Goal: Task Accomplishment & Management: Use online tool/utility

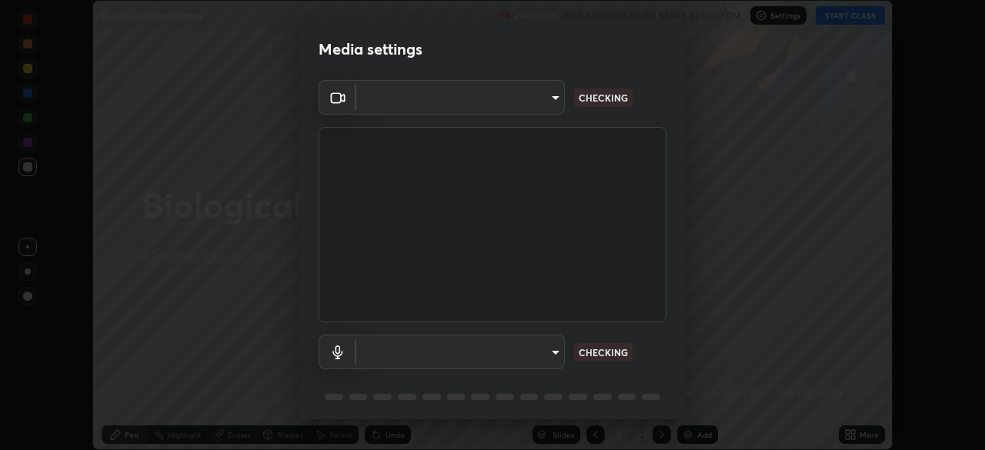
scroll to position [450, 985]
type input "5607bcfbd967db3bf5f76de58c8b00fc12754f2471884d1aaf72f2f6a5703857"
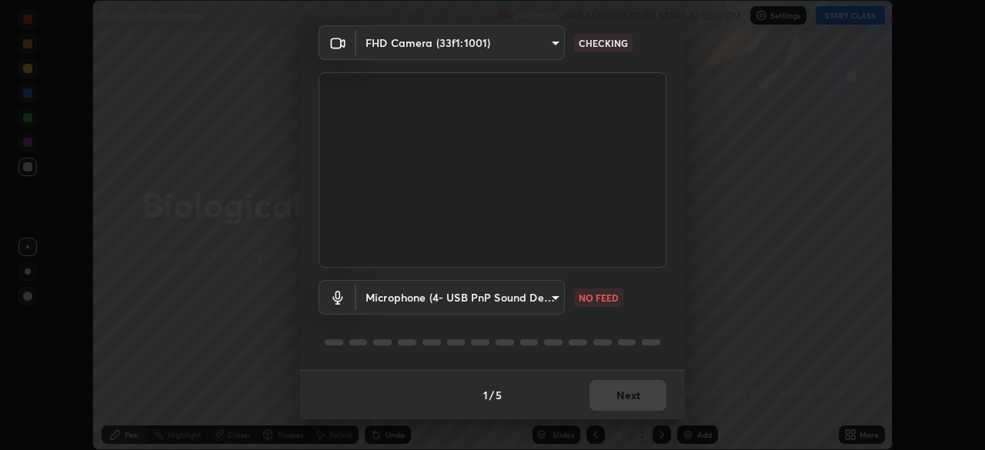
click at [554, 291] on body "Erase all Biological Classification Recording WAS SCHEDULED TO START AT 12:40 P…" at bounding box center [492, 225] width 985 height 450
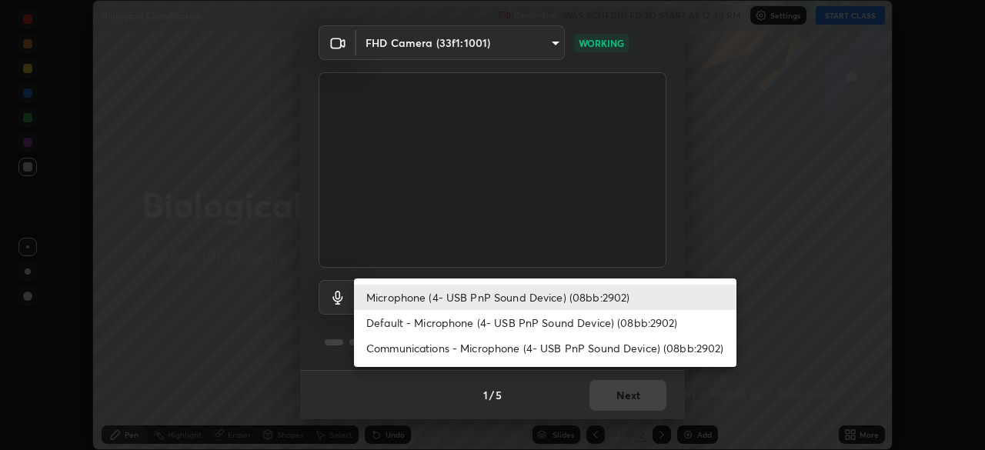
click at [461, 349] on li "Communications - Microphone (4- USB PnP Sound Device) (08bb:2902)" at bounding box center [545, 348] width 383 height 25
type input "communications"
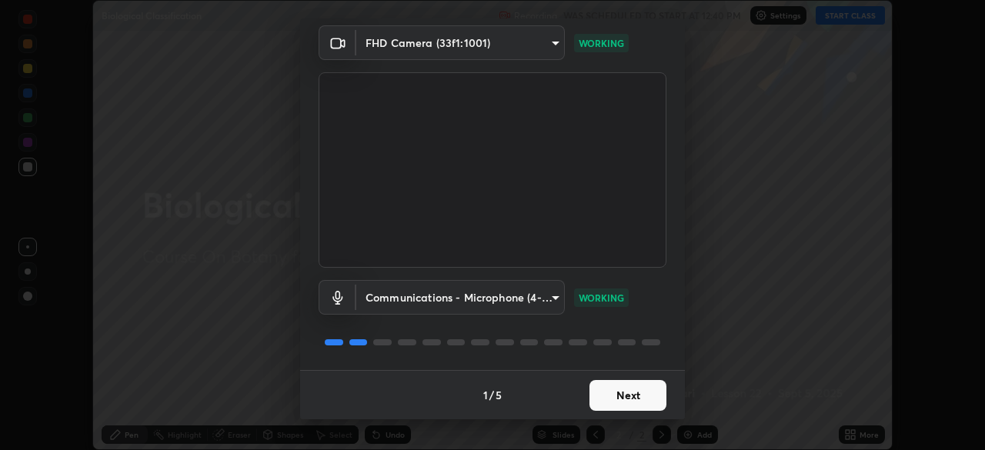
click at [623, 392] on button "Next" at bounding box center [628, 395] width 77 height 31
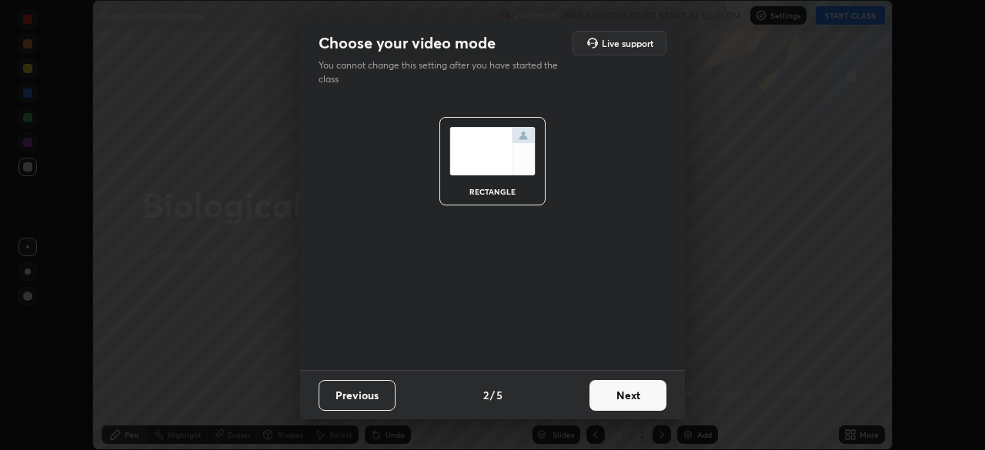
scroll to position [0, 0]
click at [631, 398] on button "Next" at bounding box center [628, 395] width 77 height 31
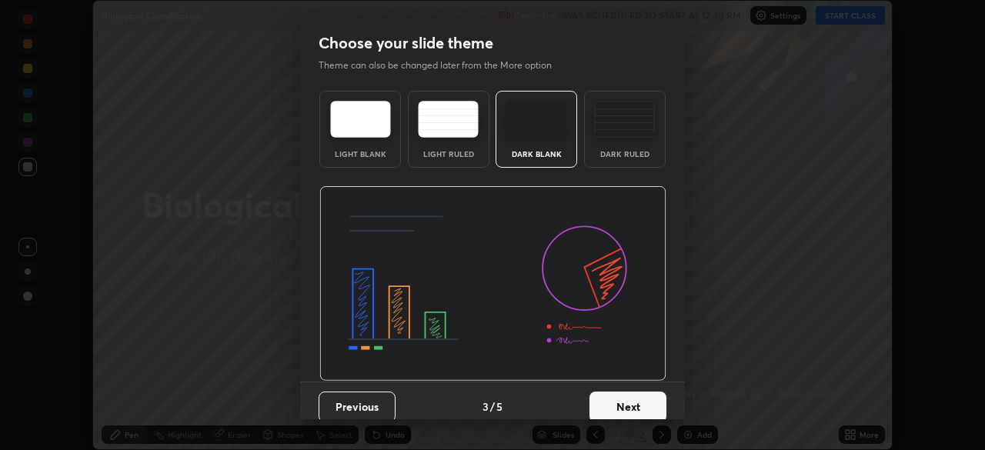
click at [635, 402] on button "Next" at bounding box center [628, 407] width 77 height 31
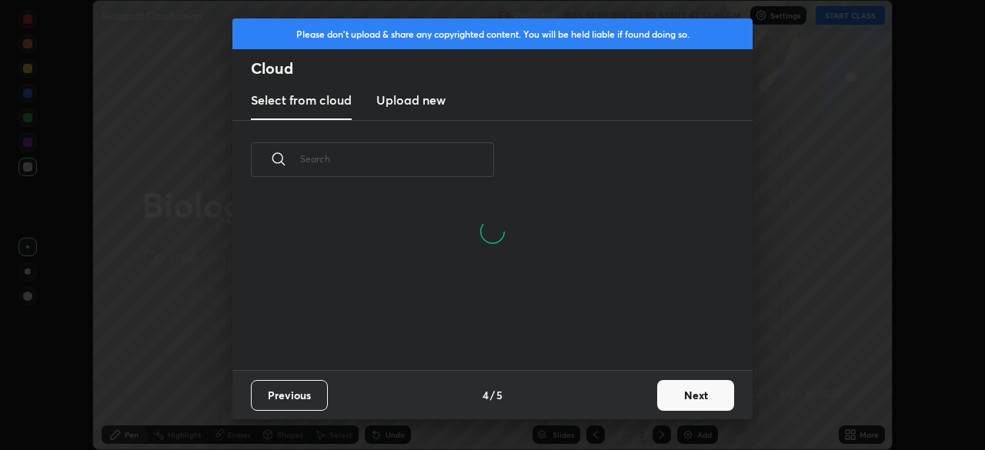
click at [695, 394] on button "Next" at bounding box center [695, 395] width 77 height 31
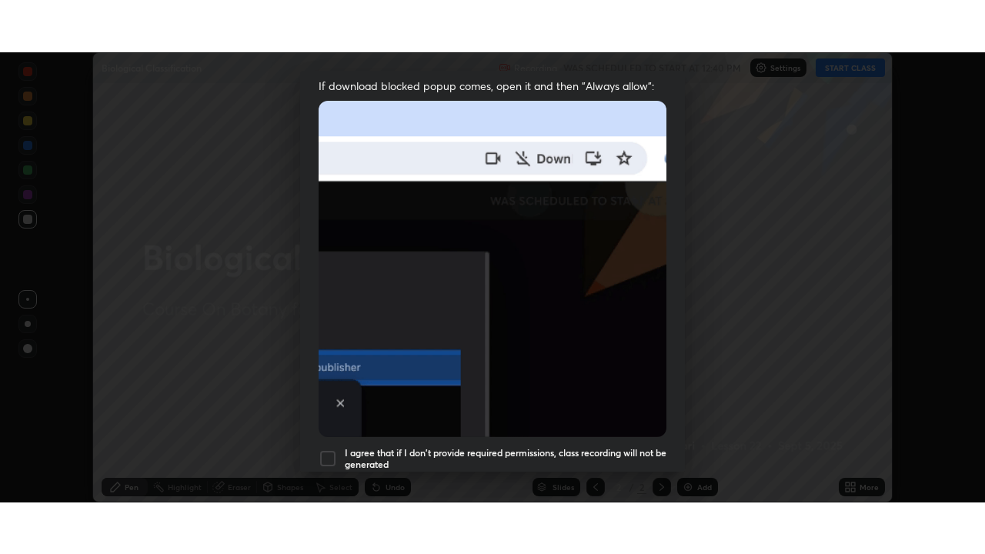
scroll to position [369, 0]
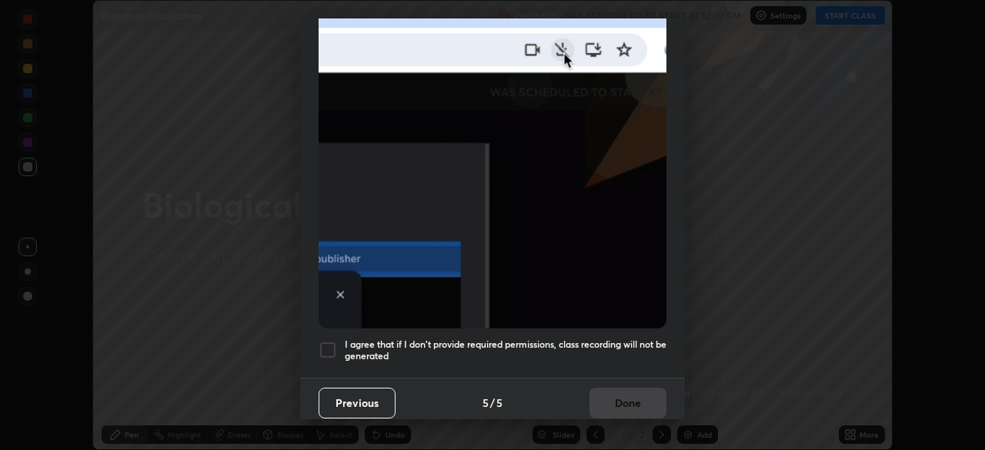
click at [327, 341] on div at bounding box center [328, 350] width 18 height 18
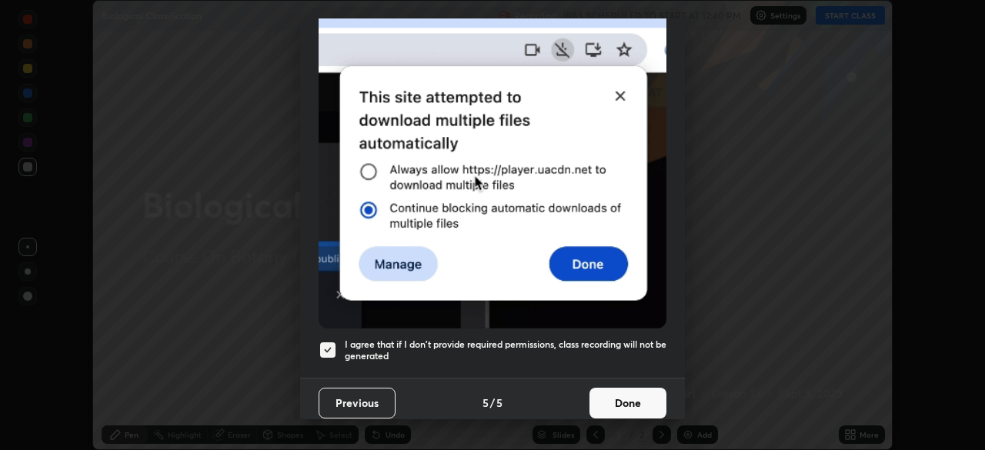
click at [625, 399] on button "Done" at bounding box center [628, 403] width 77 height 31
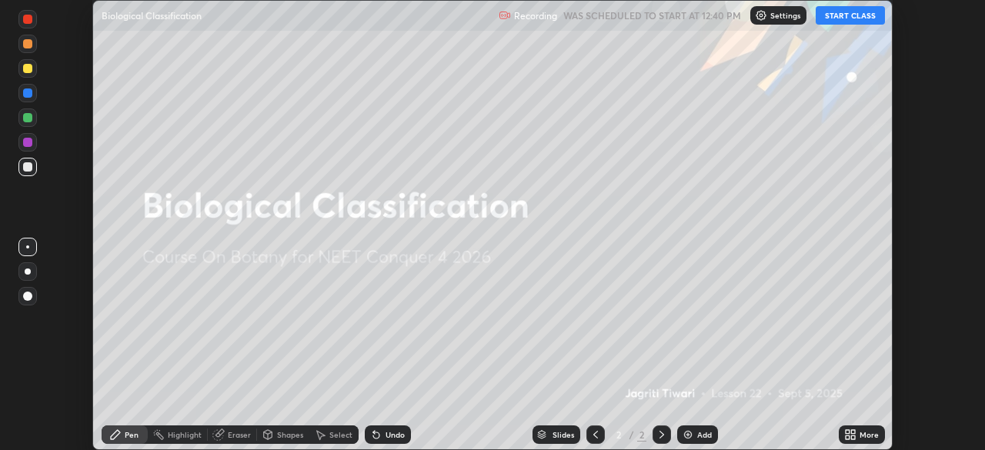
click at [858, 18] on button "START CLASS" at bounding box center [850, 15] width 69 height 18
click at [870, 432] on div "More" at bounding box center [869, 435] width 19 height 8
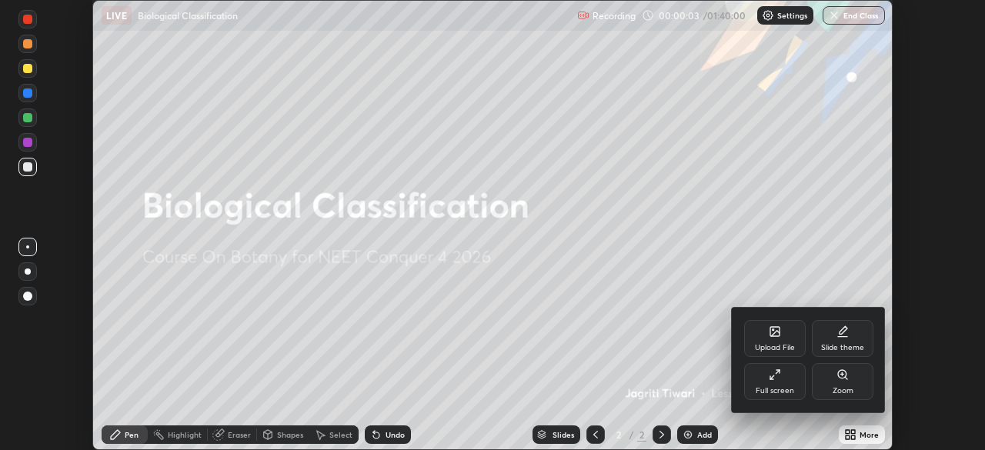
click at [781, 387] on div "Full screen" at bounding box center [775, 391] width 38 height 8
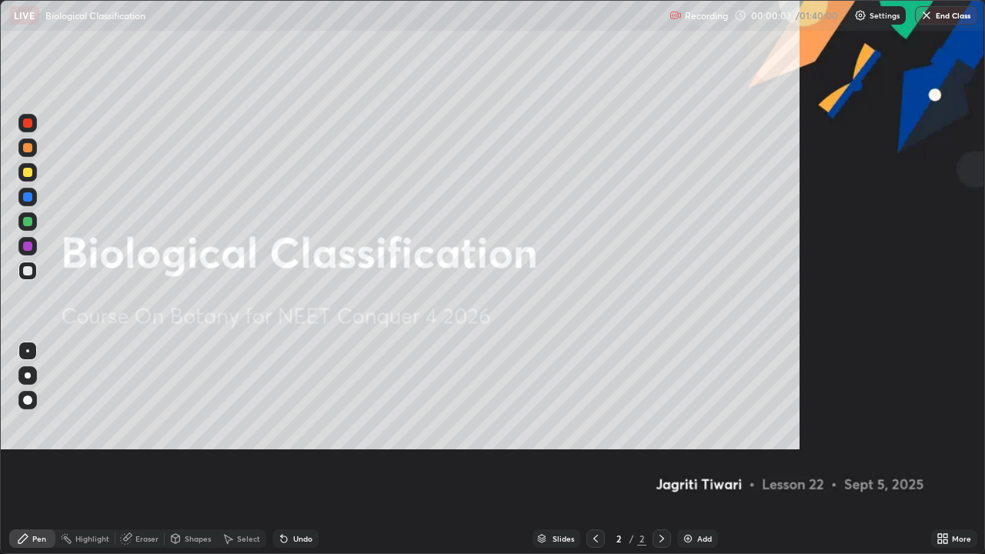
scroll to position [554, 985]
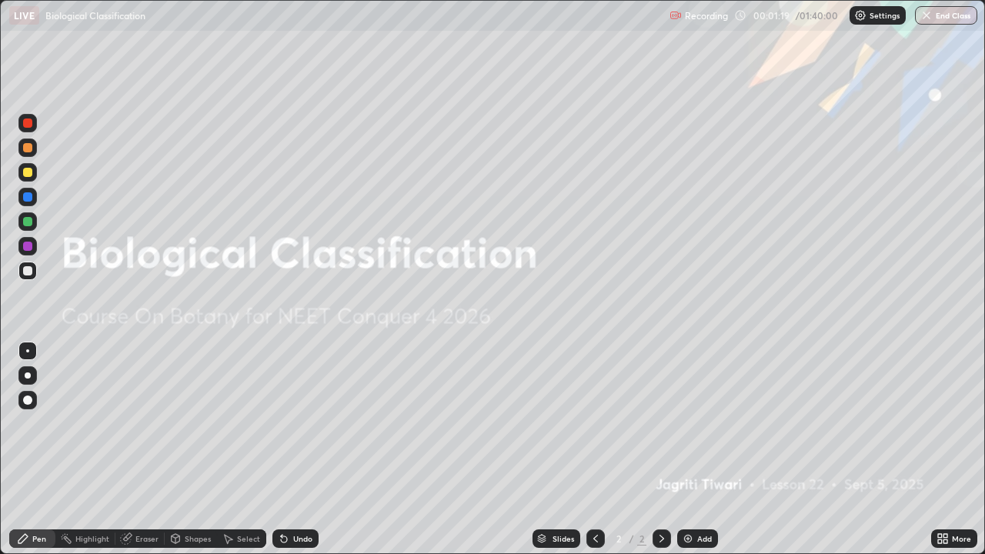
click at [701, 450] on div "Add" at bounding box center [704, 539] width 15 height 8
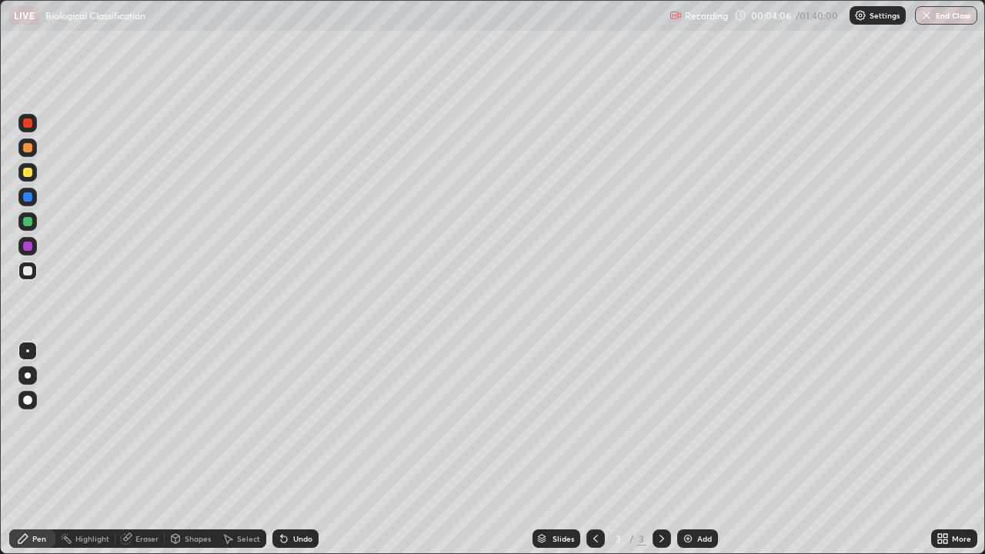
click at [30, 175] on div at bounding box center [27, 172] width 9 height 9
click at [35, 276] on div at bounding box center [27, 271] width 18 height 18
click at [28, 172] on div at bounding box center [27, 172] width 9 height 9
click at [19, 123] on div at bounding box center [27, 123] width 18 height 18
click at [24, 196] on div at bounding box center [27, 196] width 9 height 9
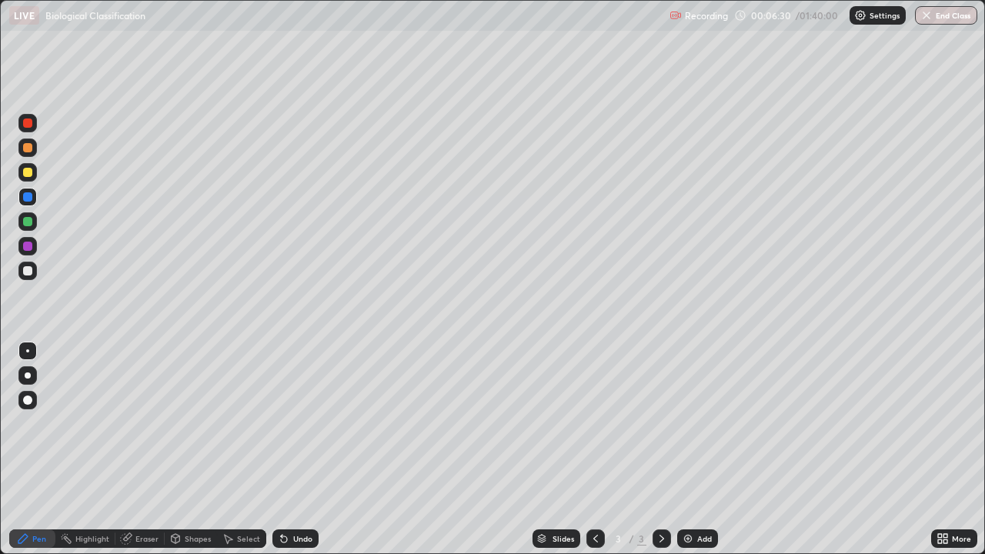
click at [24, 125] on div at bounding box center [27, 123] width 9 height 9
click at [28, 175] on div at bounding box center [27, 172] width 9 height 9
click at [703, 450] on div "Add" at bounding box center [704, 539] width 15 height 8
click at [30, 271] on div at bounding box center [27, 270] width 9 height 9
click at [27, 148] on div at bounding box center [27, 147] width 9 height 9
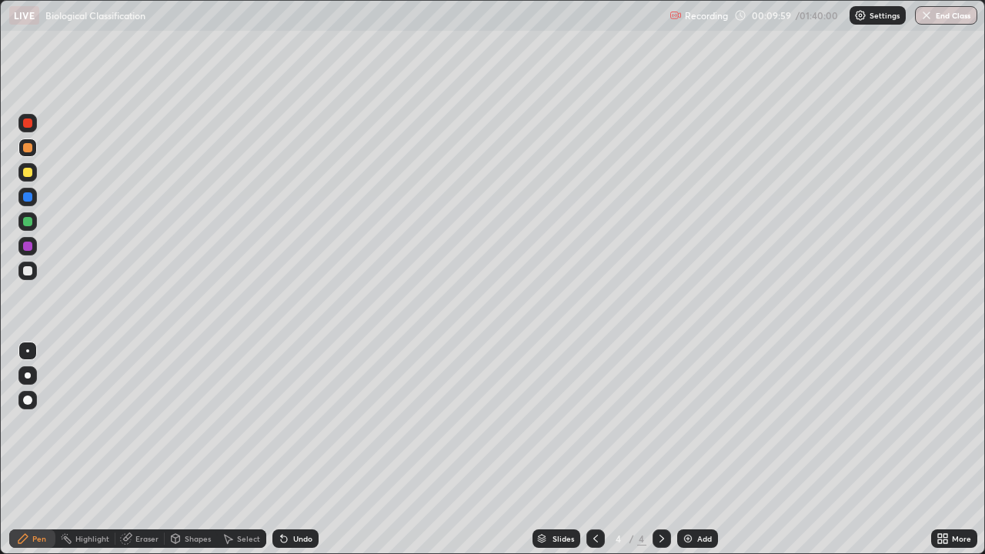
click at [24, 125] on div at bounding box center [27, 123] width 9 height 9
click at [311, 450] on div "Undo" at bounding box center [292, 538] width 52 height 31
click at [29, 273] on div at bounding box center [27, 270] width 9 height 9
click at [31, 126] on div at bounding box center [27, 123] width 9 height 9
click at [29, 172] on div at bounding box center [27, 172] width 9 height 9
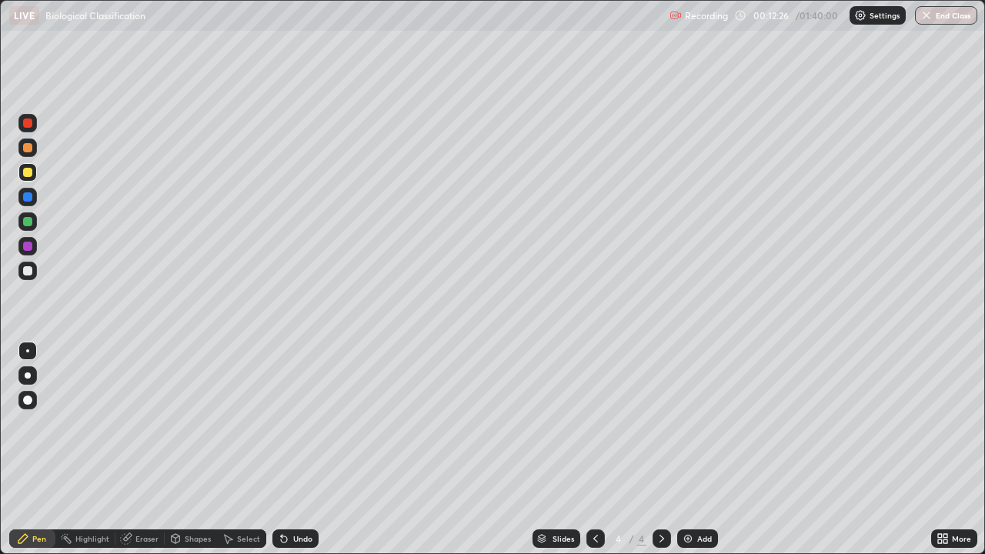
click at [27, 275] on div at bounding box center [27, 270] width 9 height 9
click at [293, 450] on div "Undo" at bounding box center [302, 539] width 19 height 8
click at [27, 149] on div at bounding box center [27, 147] width 9 height 9
click at [697, 450] on div "Add" at bounding box center [697, 539] width 41 height 18
click at [30, 171] on div at bounding box center [27, 172] width 9 height 9
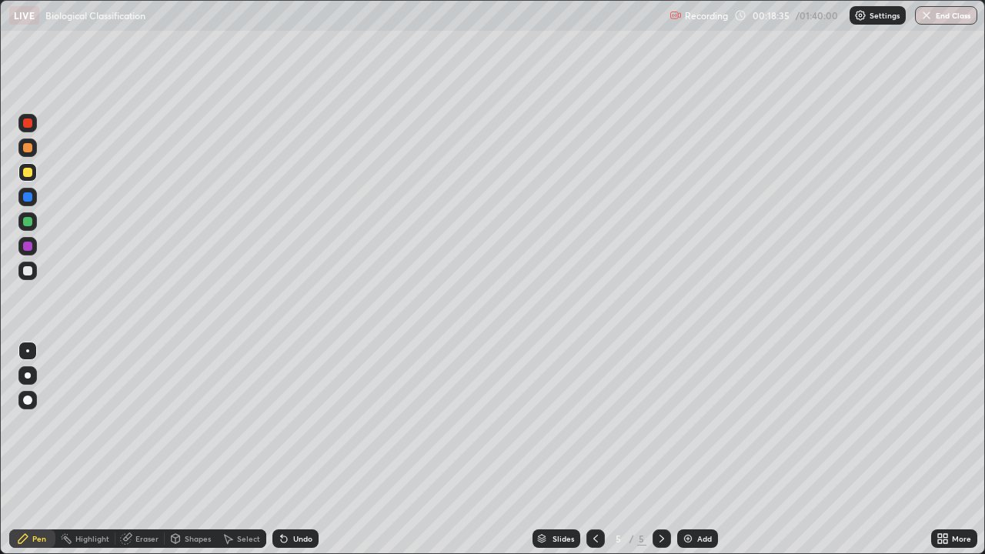
click at [701, 450] on div "Add" at bounding box center [704, 539] width 15 height 8
click at [31, 273] on div at bounding box center [27, 270] width 9 height 9
click at [303, 450] on div "Undo" at bounding box center [302, 539] width 19 height 8
click at [28, 172] on div at bounding box center [27, 172] width 9 height 9
click at [297, 450] on div "Undo" at bounding box center [302, 539] width 19 height 8
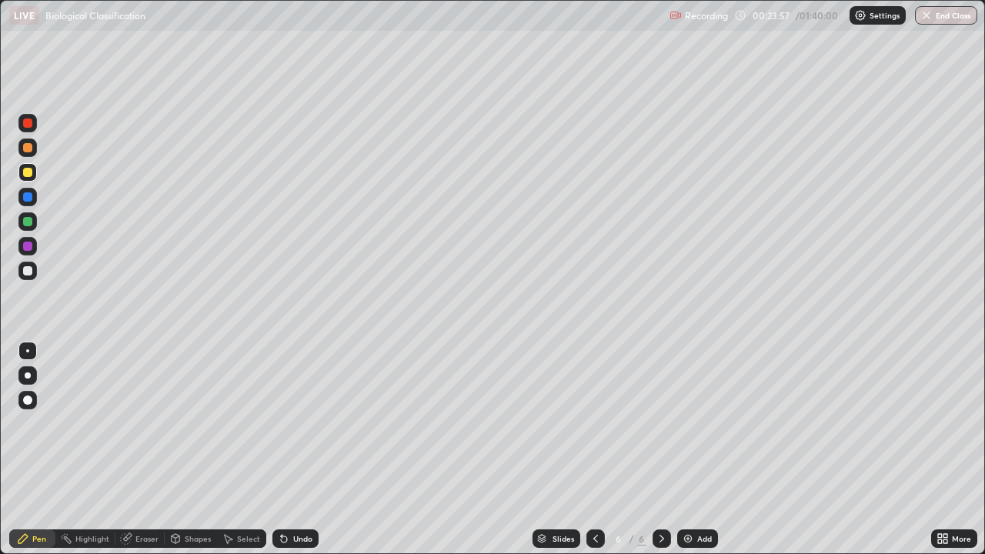
click at [692, 450] on div "Add" at bounding box center [697, 539] width 41 height 18
click at [29, 273] on div at bounding box center [27, 270] width 9 height 9
click at [24, 149] on div at bounding box center [27, 147] width 9 height 9
click at [691, 450] on img at bounding box center [688, 539] width 12 height 12
click at [30, 193] on div at bounding box center [27, 196] width 9 height 9
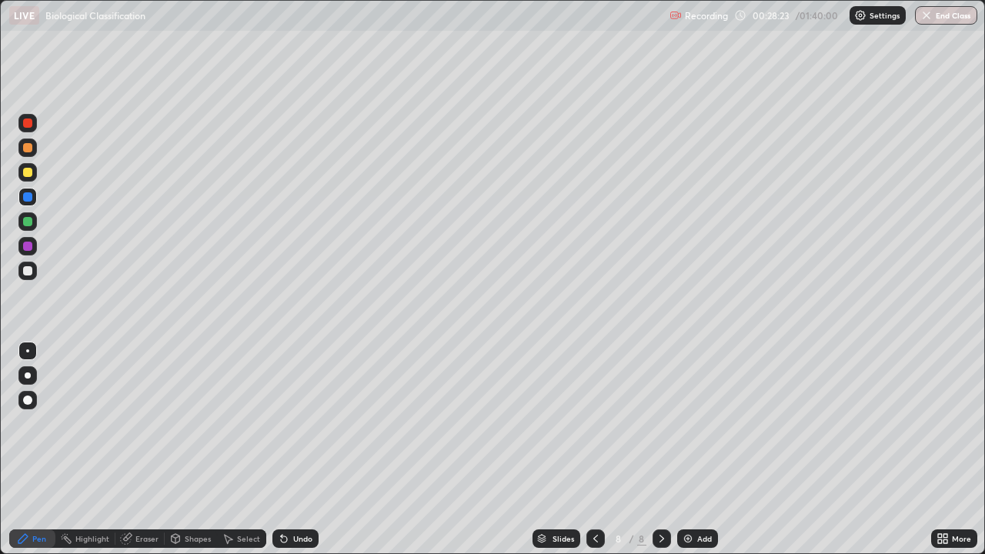
click at [27, 270] on div at bounding box center [27, 270] width 9 height 9
click at [29, 175] on div at bounding box center [27, 172] width 9 height 9
click at [701, 450] on div "Add" at bounding box center [704, 539] width 15 height 8
click at [29, 272] on div at bounding box center [27, 270] width 9 height 9
click at [27, 173] on div at bounding box center [27, 172] width 9 height 9
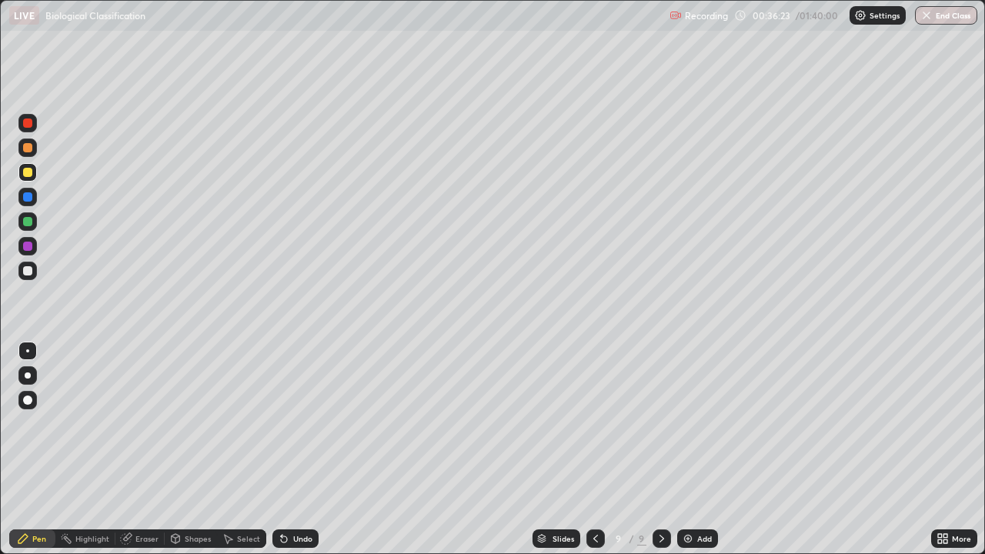
click at [22, 273] on div at bounding box center [27, 271] width 18 height 18
click at [700, 450] on div "Add" at bounding box center [704, 539] width 15 height 8
click at [28, 147] on div at bounding box center [27, 147] width 9 height 9
click at [187, 450] on div "Shapes" at bounding box center [191, 539] width 52 height 18
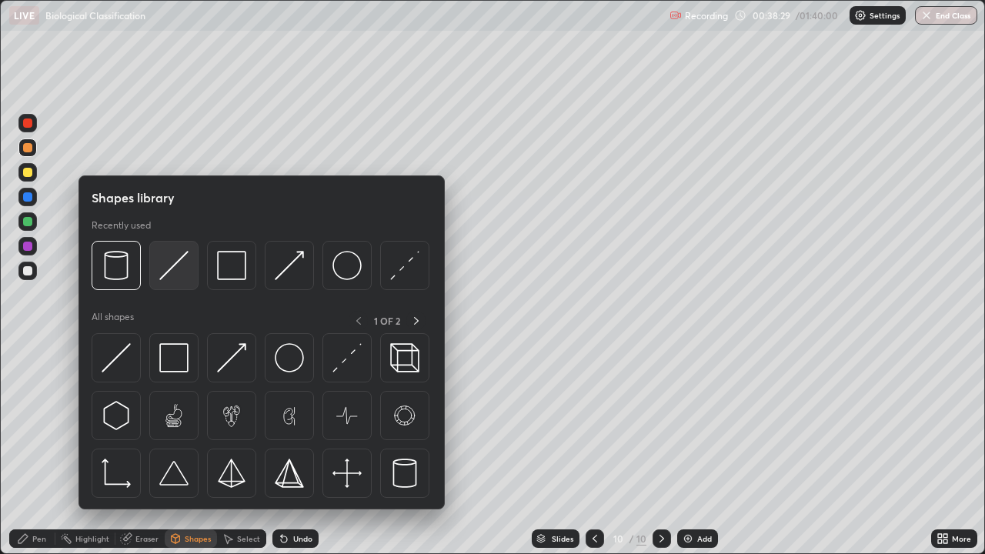
click at [178, 263] on img at bounding box center [173, 265] width 29 height 29
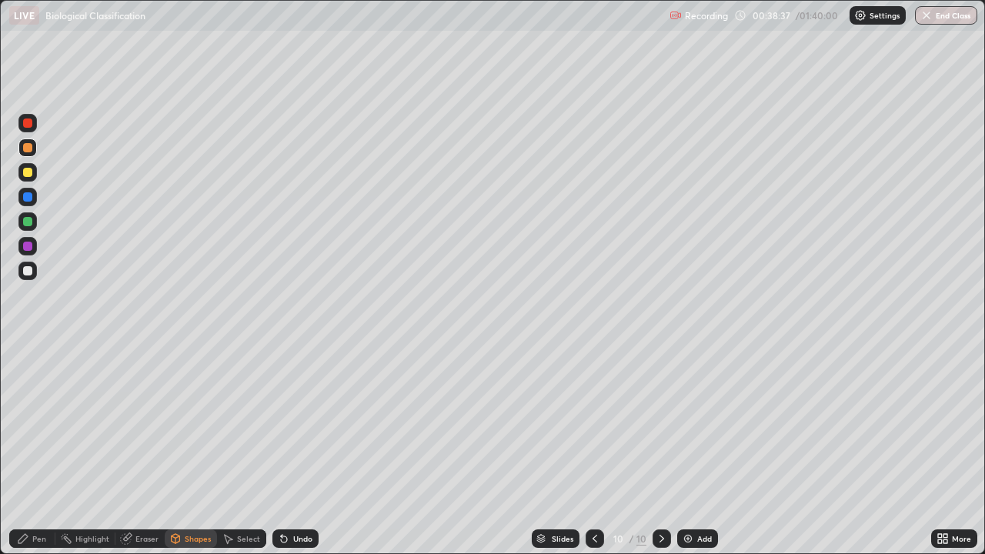
click at [143, 450] on div "Eraser" at bounding box center [146, 539] width 23 height 8
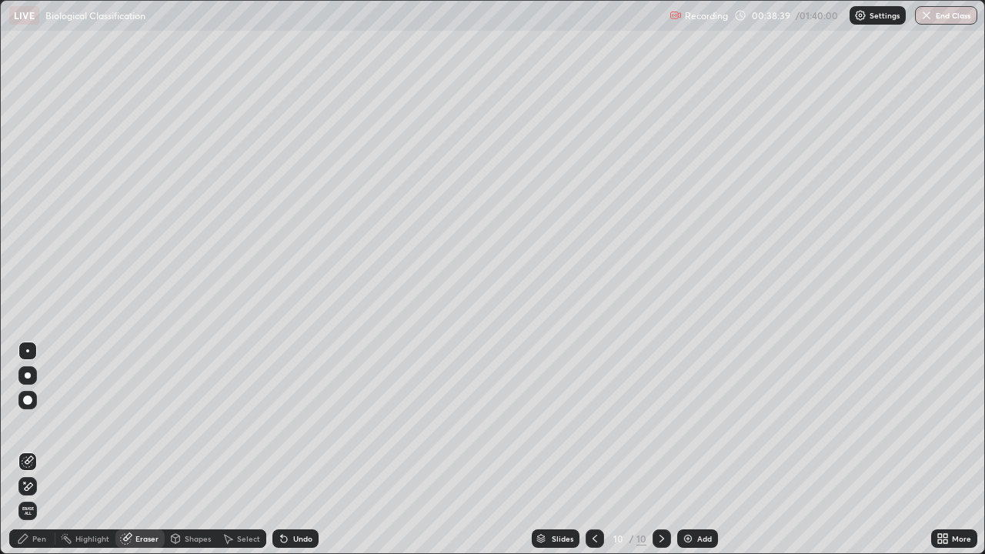
click at [28, 450] on span "Erase all" at bounding box center [27, 511] width 17 height 9
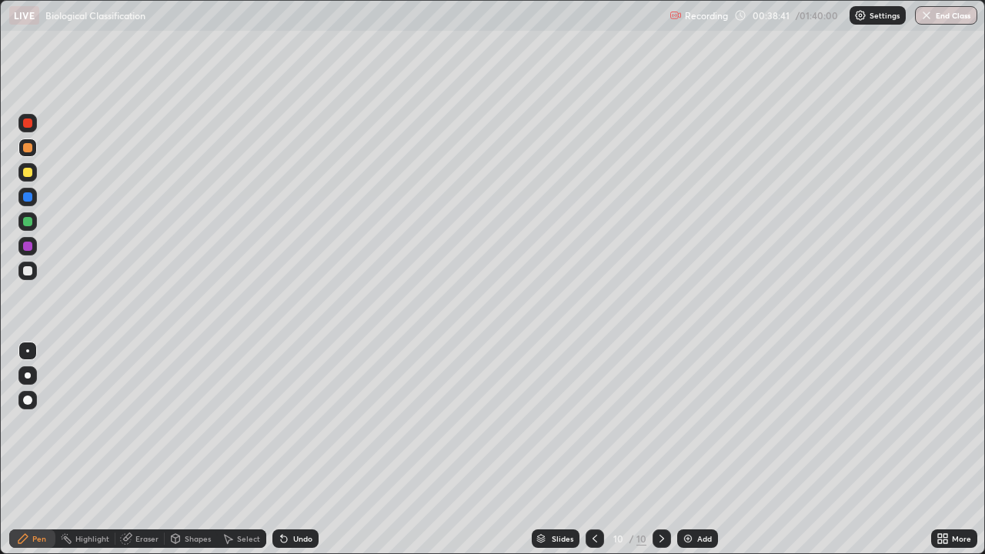
click at [294, 450] on div "Undo" at bounding box center [302, 539] width 19 height 8
click at [287, 450] on icon at bounding box center [284, 539] width 12 height 12
click at [594, 450] on icon at bounding box center [595, 539] width 12 height 12
click at [661, 450] on icon at bounding box center [662, 539] width 12 height 12
click at [293, 450] on div "Undo" at bounding box center [302, 539] width 19 height 8
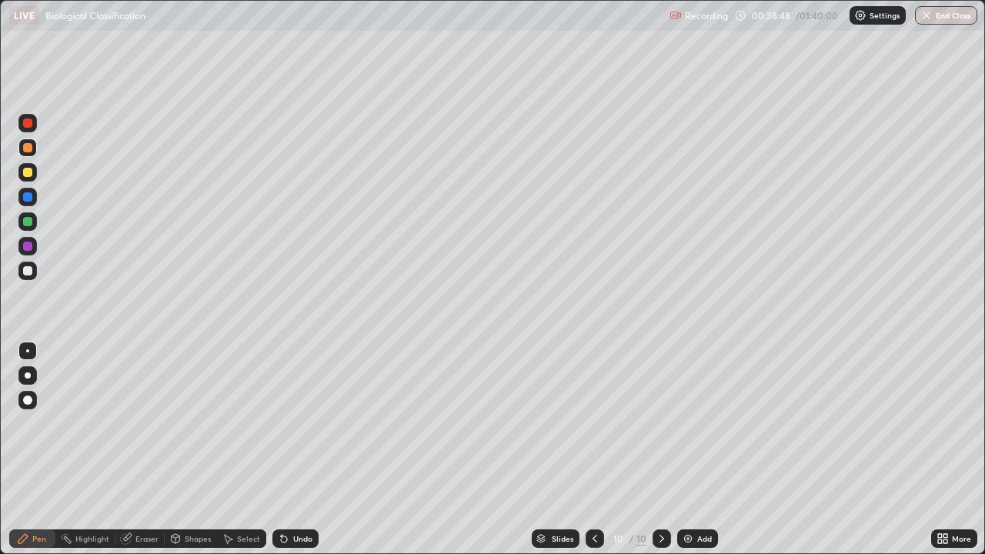
click at [293, 450] on div "Undo" at bounding box center [302, 539] width 19 height 8
click at [294, 450] on div "Undo" at bounding box center [302, 539] width 19 height 8
click at [293, 450] on div "Undo" at bounding box center [302, 539] width 19 height 8
click at [202, 450] on div "Shapes" at bounding box center [198, 539] width 26 height 8
click at [32, 275] on div at bounding box center [27, 271] width 18 height 18
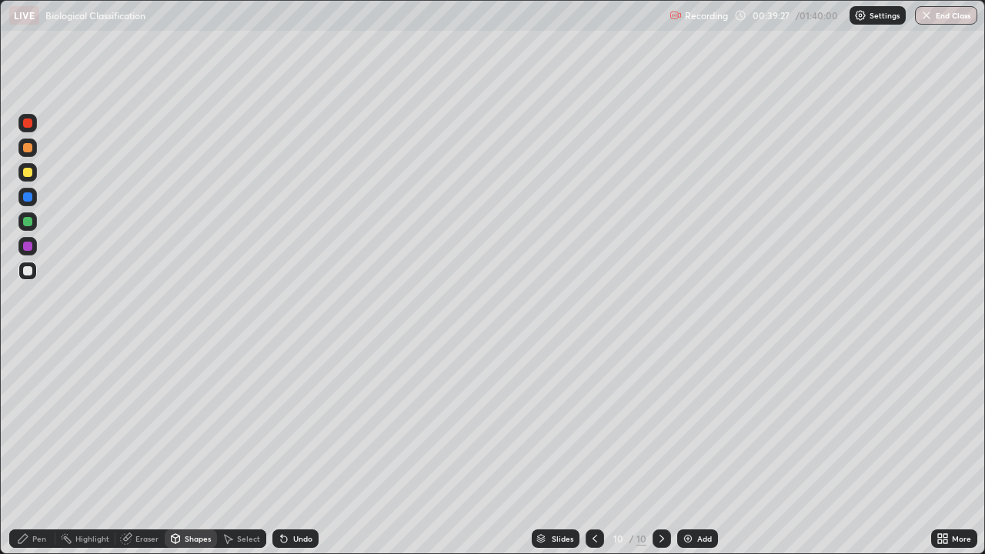
click at [37, 450] on div "Pen" at bounding box center [32, 539] width 46 height 18
click at [249, 450] on div "Select" at bounding box center [241, 538] width 49 height 31
click at [26, 450] on icon at bounding box center [22, 538] width 9 height 9
click at [309, 450] on div "Undo" at bounding box center [296, 539] width 46 height 18
click at [293, 450] on div "Undo" at bounding box center [302, 539] width 19 height 8
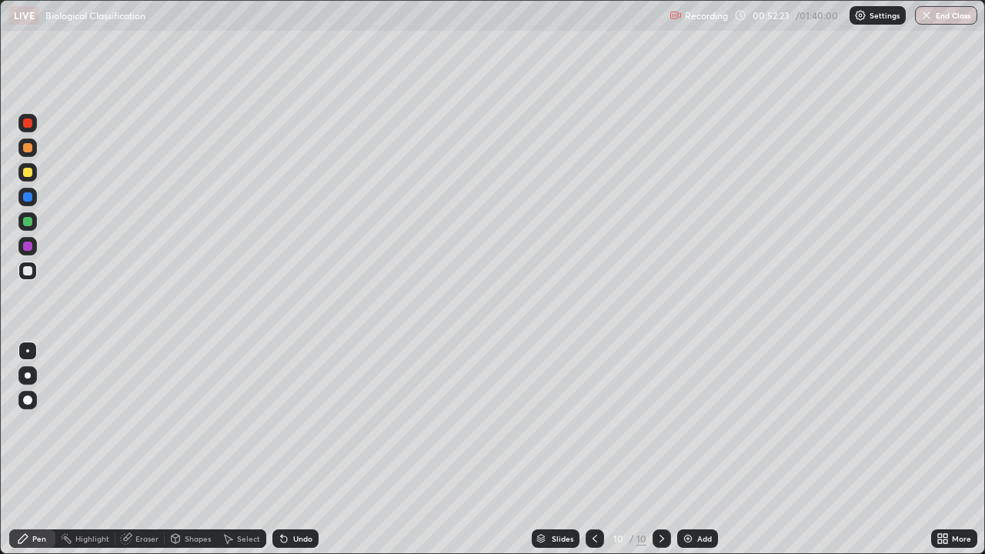
click at [691, 450] on img at bounding box center [688, 539] width 12 height 12
click at [28, 172] on div at bounding box center [27, 172] width 9 height 9
click at [298, 450] on div "Undo" at bounding box center [302, 539] width 19 height 8
click at [300, 450] on div "Undo" at bounding box center [296, 539] width 46 height 18
click at [302, 450] on div "Undo" at bounding box center [296, 539] width 46 height 18
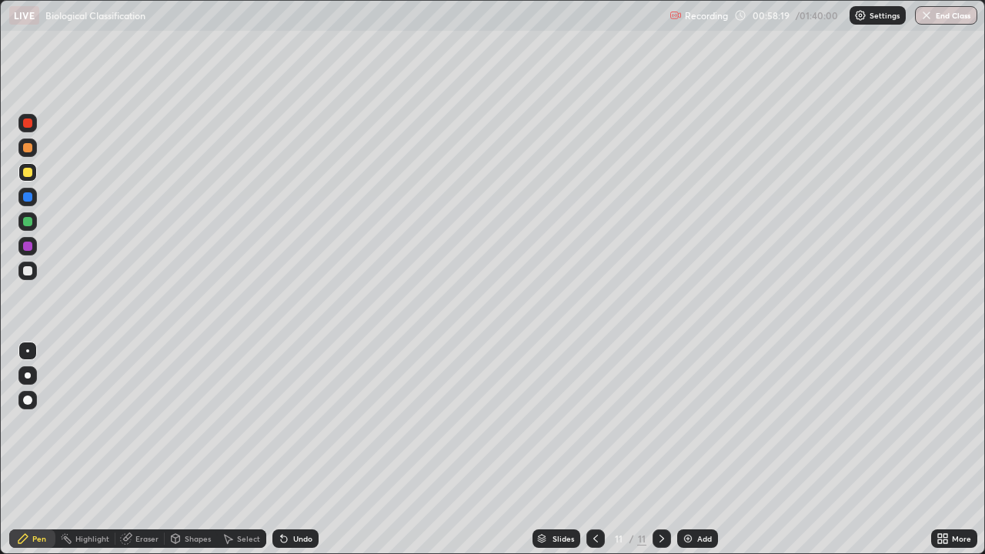
click at [690, 450] on img at bounding box center [688, 539] width 12 height 12
click at [304, 450] on div "Undo" at bounding box center [296, 539] width 46 height 18
click at [301, 450] on div "Undo" at bounding box center [302, 539] width 19 height 8
click at [303, 450] on div "Undo" at bounding box center [296, 539] width 46 height 18
click at [304, 450] on div "Undo" at bounding box center [296, 539] width 46 height 18
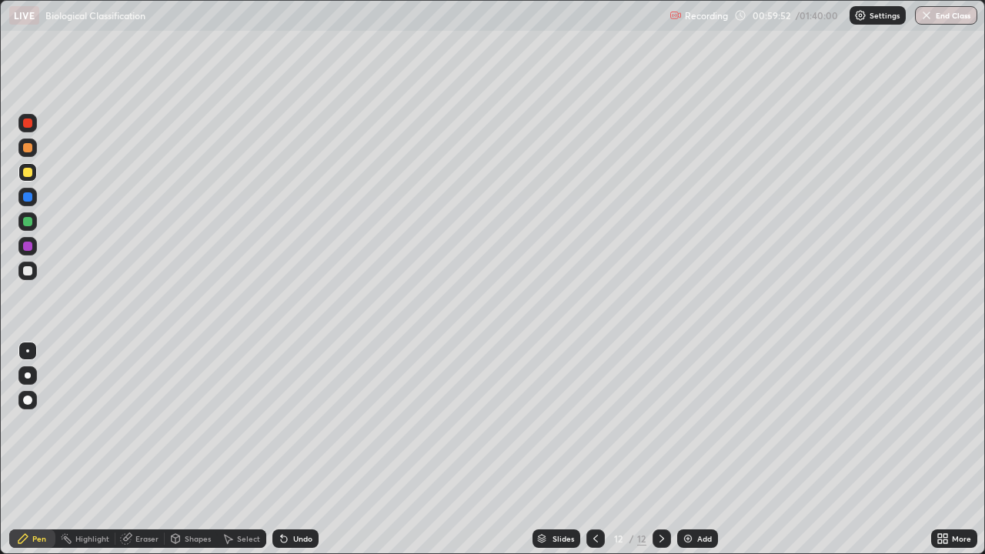
click at [28, 275] on div at bounding box center [27, 270] width 9 height 9
click at [26, 117] on div at bounding box center [27, 123] width 18 height 18
click at [699, 450] on div "Add" at bounding box center [704, 539] width 15 height 8
click at [20, 268] on div at bounding box center [27, 271] width 18 height 18
click at [25, 171] on div at bounding box center [27, 172] width 9 height 9
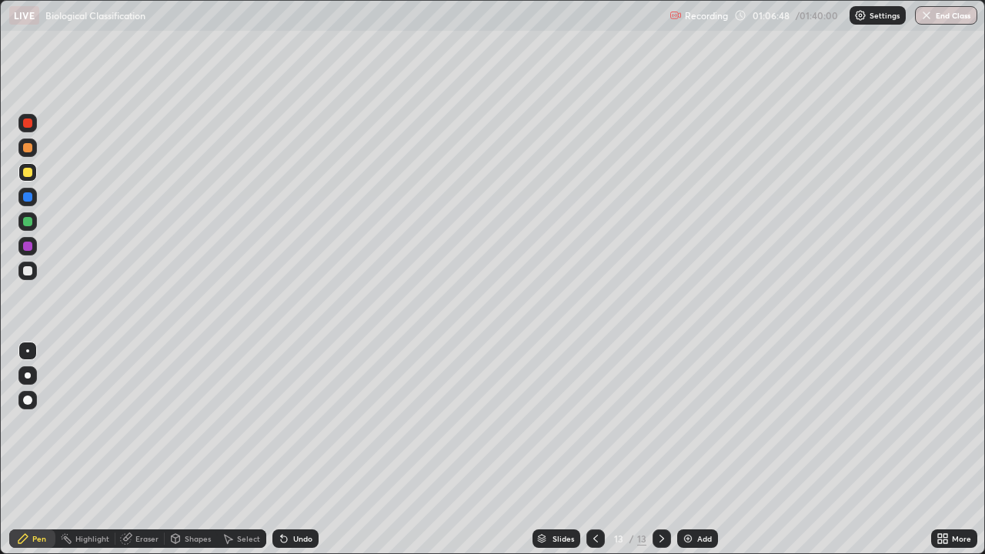
click at [691, 450] on img at bounding box center [688, 539] width 12 height 12
click at [295, 450] on div "Undo" at bounding box center [296, 539] width 46 height 18
click at [32, 273] on div at bounding box center [27, 270] width 9 height 9
click at [293, 450] on div "Undo" at bounding box center [302, 539] width 19 height 8
click at [700, 450] on div "Add" at bounding box center [697, 539] width 41 height 18
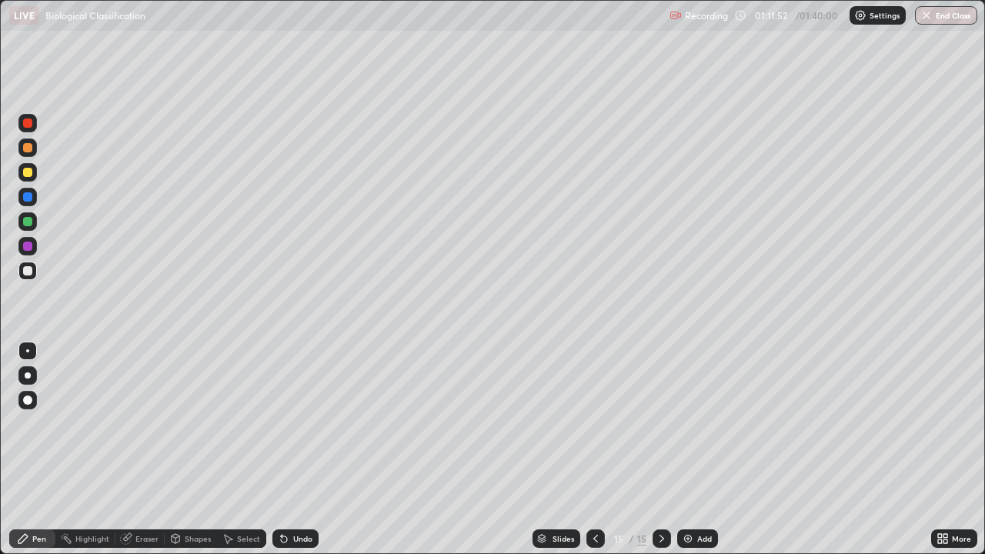
click at [29, 176] on div at bounding box center [27, 172] width 9 height 9
click at [28, 271] on div at bounding box center [27, 270] width 9 height 9
click at [707, 450] on div "Add" at bounding box center [704, 539] width 15 height 8
click at [29, 171] on div at bounding box center [27, 172] width 9 height 9
click at [948, 450] on icon at bounding box center [946, 536] width 4 height 4
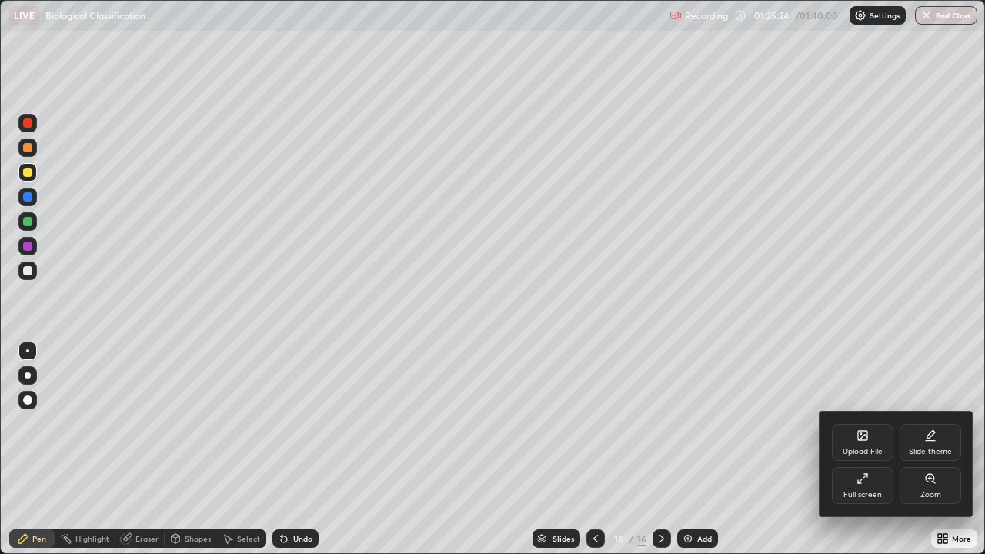
click at [202, 222] on div at bounding box center [492, 277] width 985 height 554
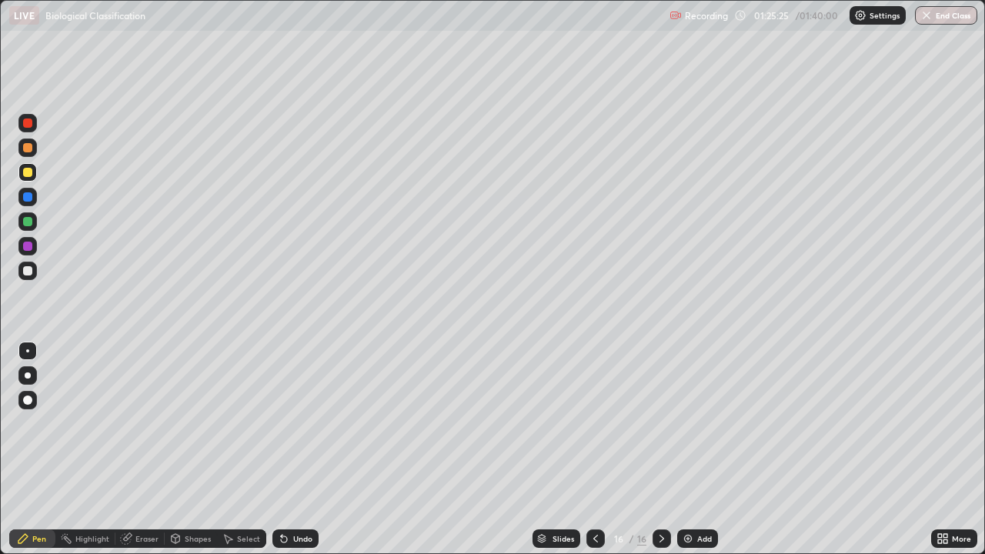
click at [25, 270] on div at bounding box center [27, 270] width 9 height 9
click at [687, 450] on img at bounding box center [688, 539] width 12 height 12
click at [694, 450] on div "Add" at bounding box center [697, 539] width 41 height 18
click at [32, 172] on div at bounding box center [27, 172] width 9 height 9
click at [714, 450] on div "Add" at bounding box center [697, 539] width 41 height 18
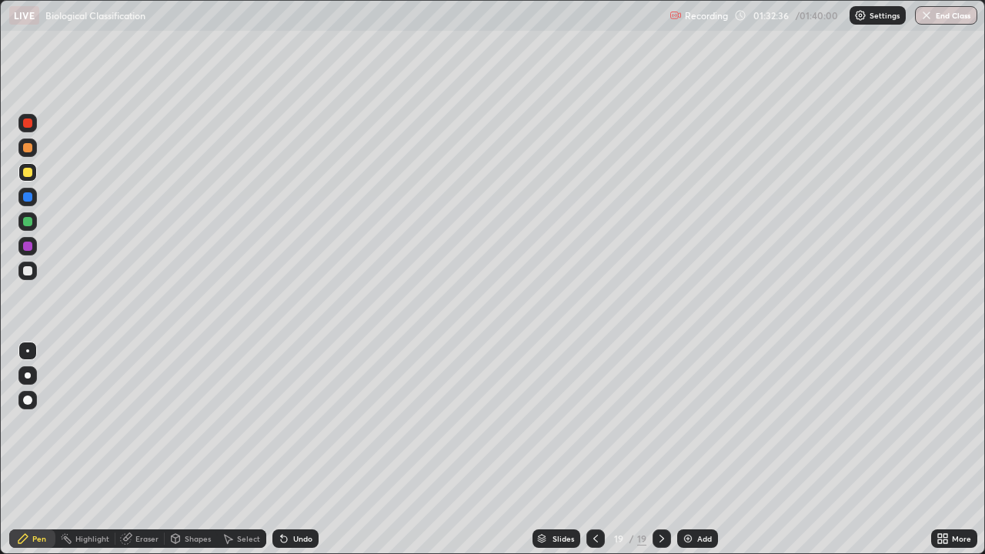
click at [28, 272] on div at bounding box center [27, 270] width 9 height 9
click at [29, 147] on div at bounding box center [27, 147] width 9 height 9
click at [942, 12] on button "End Class" at bounding box center [947, 15] width 61 height 18
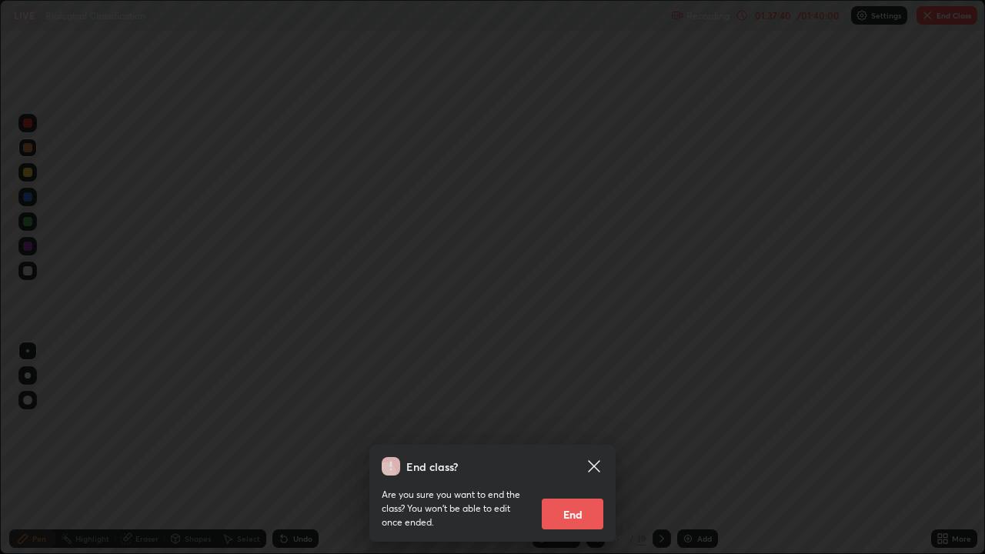
click at [587, 450] on button "End" at bounding box center [573, 514] width 62 height 31
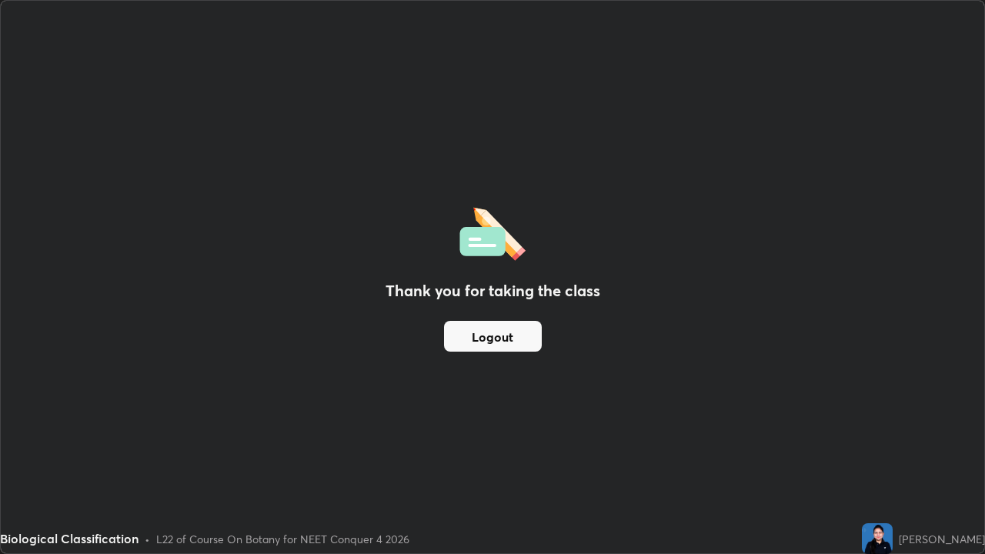
click at [500, 333] on button "Logout" at bounding box center [493, 336] width 98 height 31
click at [502, 327] on button "Logout" at bounding box center [493, 336] width 98 height 31
click at [494, 335] on button "Logout" at bounding box center [493, 336] width 98 height 31
